Goal: Transaction & Acquisition: Download file/media

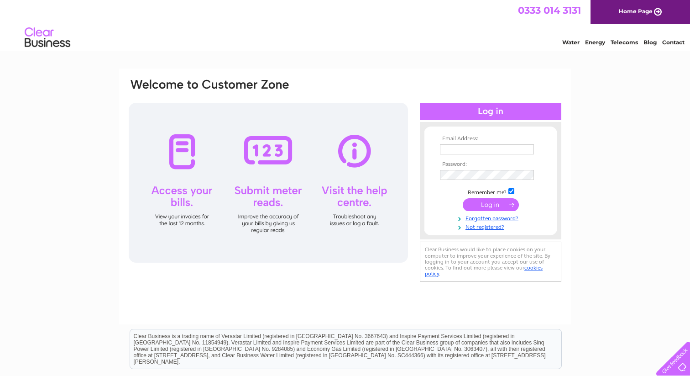
click at [468, 141] on th "Email Address:" at bounding box center [491, 139] width 106 height 6
click at [468, 143] on td at bounding box center [491, 149] width 106 height 15
click at [468, 147] on input "text" at bounding box center [487, 149] width 95 height 11
type input "kaiirosushi@yahoo.com"
click at [507, 205] on input "submit" at bounding box center [491, 205] width 56 height 13
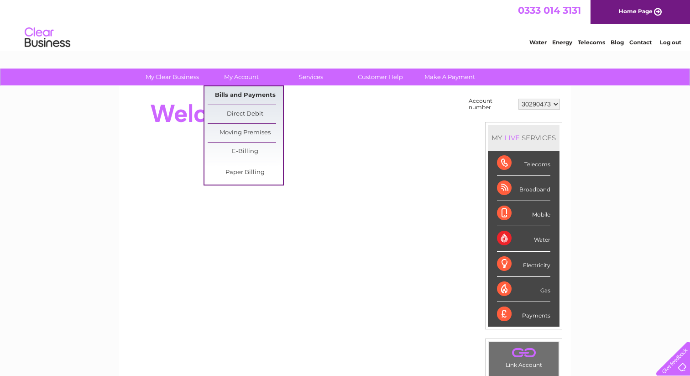
click at [251, 98] on link "Bills and Payments" at bounding box center [245, 95] width 75 height 18
click at [252, 94] on link "Bills and Payments" at bounding box center [245, 95] width 75 height 18
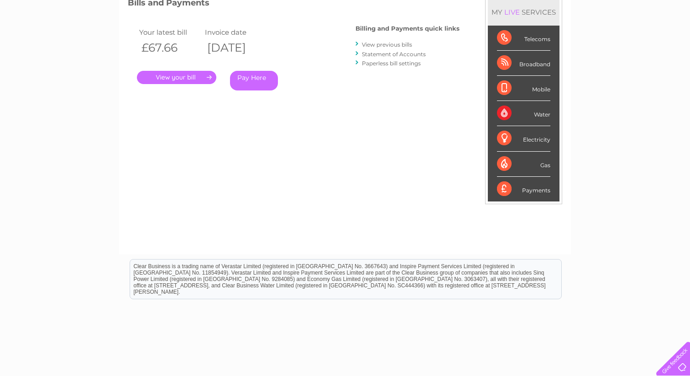
scroll to position [141, 0]
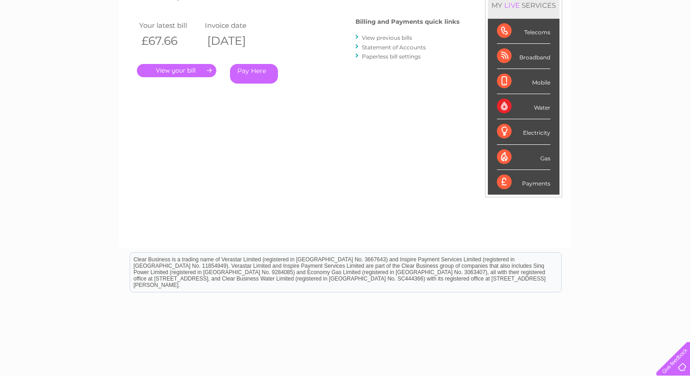
click at [393, 37] on link "View previous bills" at bounding box center [387, 37] width 50 height 7
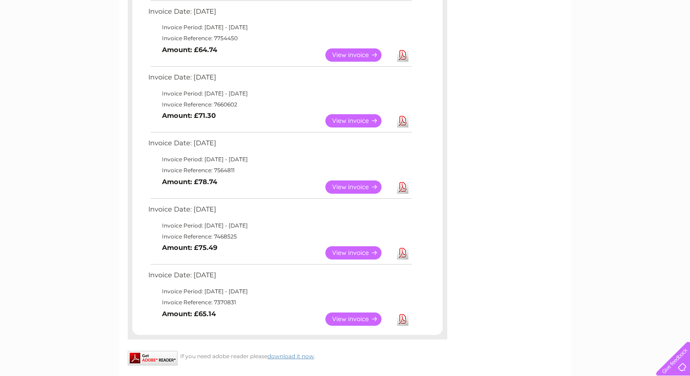
scroll to position [379, 0]
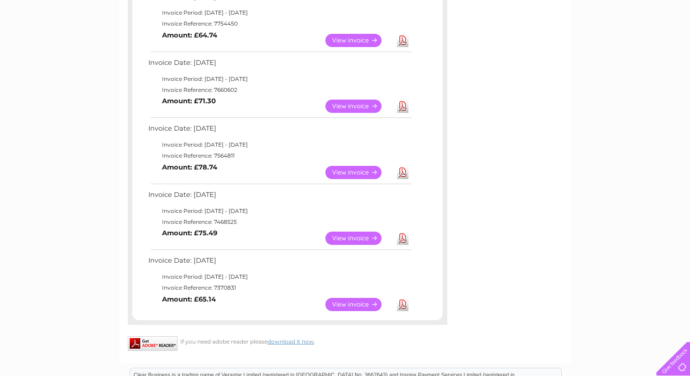
click at [401, 241] on link "Download" at bounding box center [402, 237] width 11 height 13
click at [405, 168] on link "Download" at bounding box center [402, 172] width 11 height 13
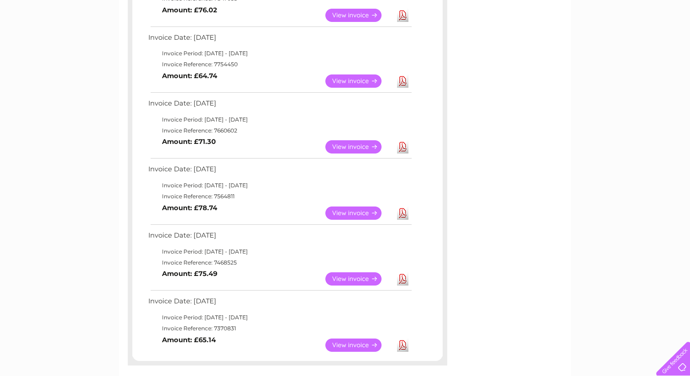
scroll to position [337, 0]
click at [408, 148] on link "Download" at bounding box center [402, 147] width 11 height 13
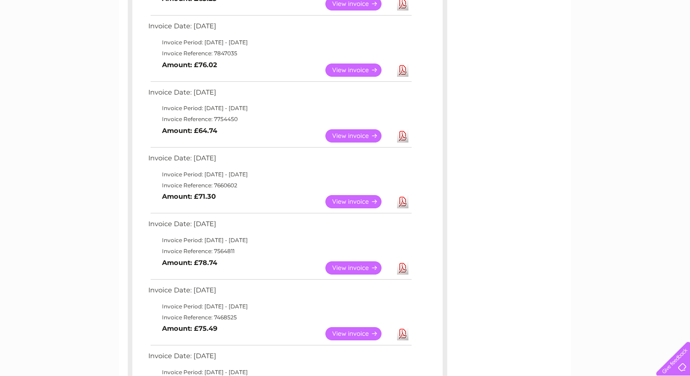
scroll to position [283, 0]
click at [405, 137] on link "Download" at bounding box center [402, 136] width 11 height 13
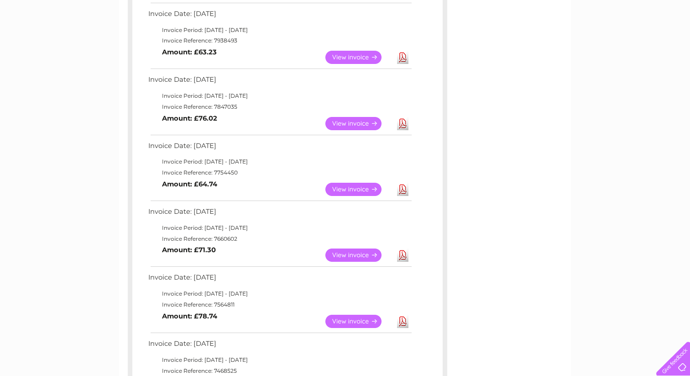
scroll to position [223, 0]
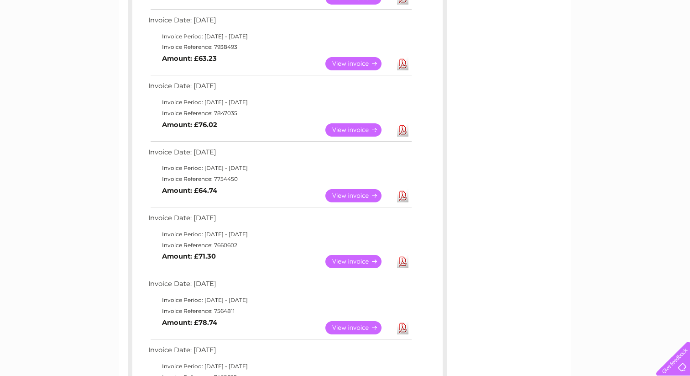
click at [405, 131] on link "Download" at bounding box center [402, 129] width 11 height 13
click at [404, 66] on link "Download" at bounding box center [402, 63] width 11 height 13
